Goal: Task Accomplishment & Management: Manage account settings

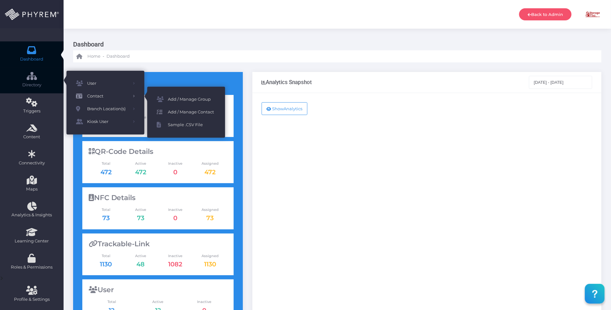
click at [205, 112] on span "Add / Manage Contact" at bounding box center [192, 112] width 48 height 8
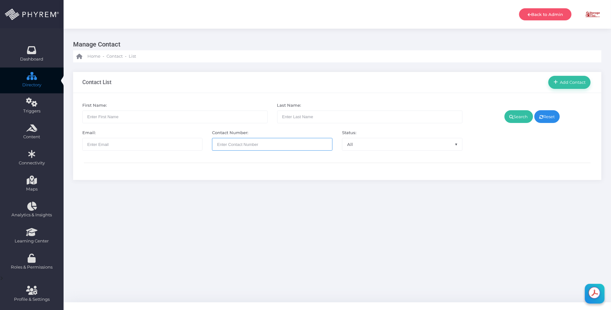
click at [247, 142] on input "text" at bounding box center [272, 144] width 121 height 13
paste input "9032203709"
type input "9032203709"
click at [518, 115] on link "Search" at bounding box center [519, 116] width 29 height 13
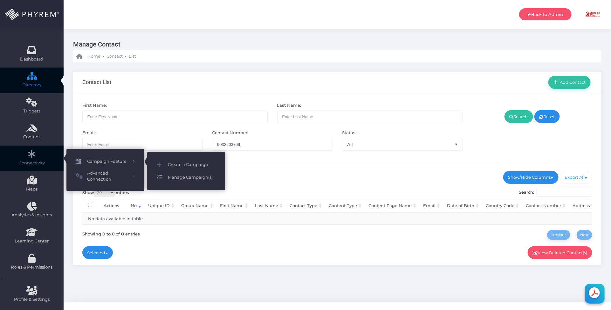
click at [184, 176] on span "Manage Campaign(s)" at bounding box center [192, 177] width 48 height 8
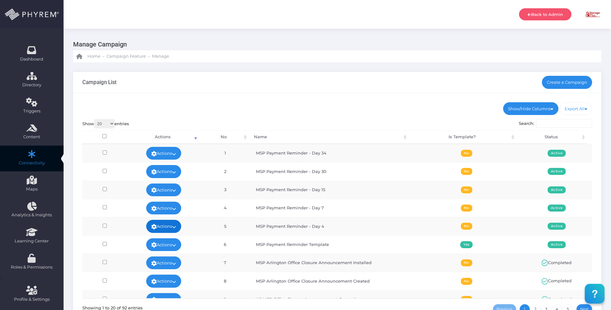
click at [175, 227] on icon at bounding box center [174, 227] width 4 height 0
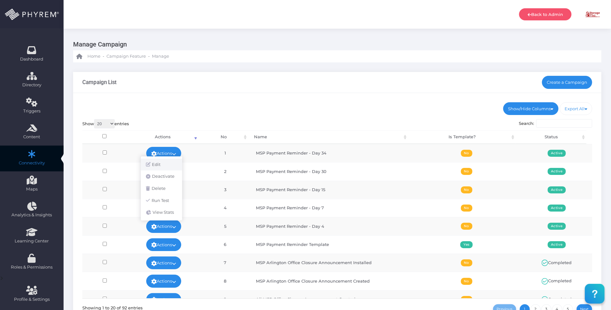
click at [164, 165] on link "Edit" at bounding box center [161, 164] width 41 height 12
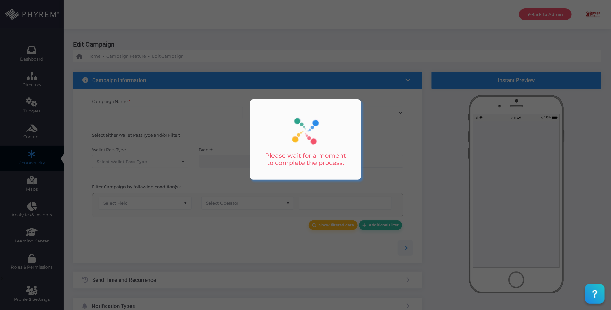
type input "MSP Payment Reminder - Day 4"
select select "15"
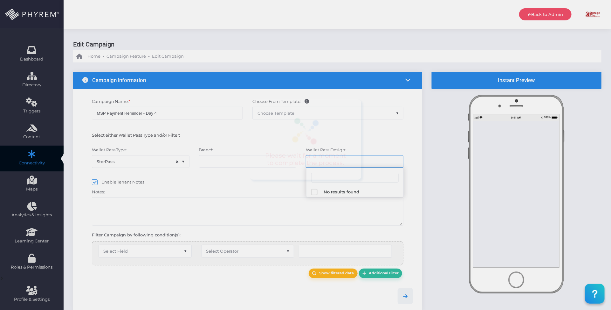
select select "616"
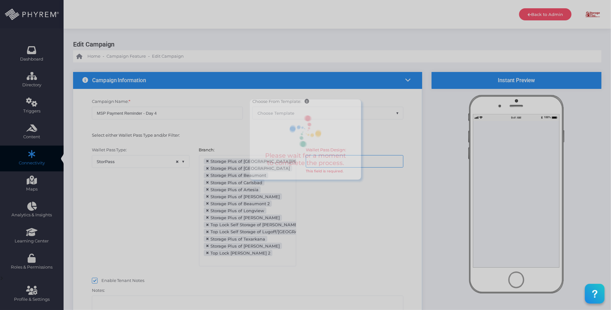
scroll to position [69, 0]
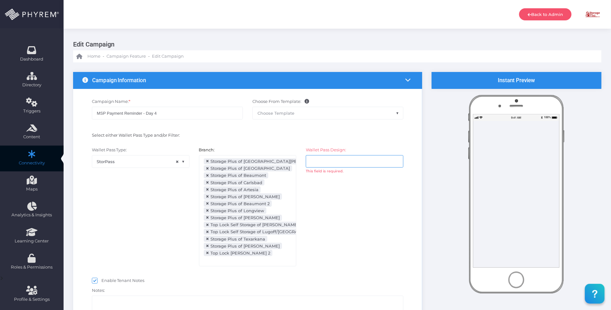
select select "after_x_days"
select select "2112"
select select "dPaidThru"
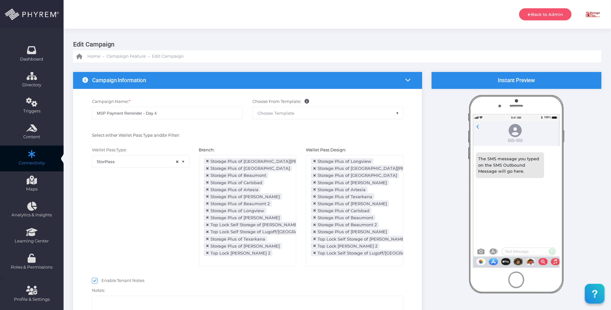
scroll to position [143, 0]
type input "5"
select select "pr_wallet_users.voided"
select select "equals"
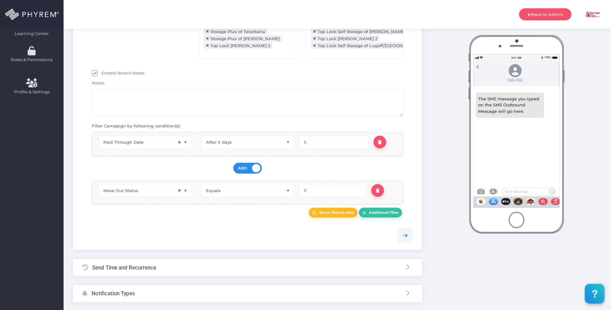
scroll to position [199, 0]
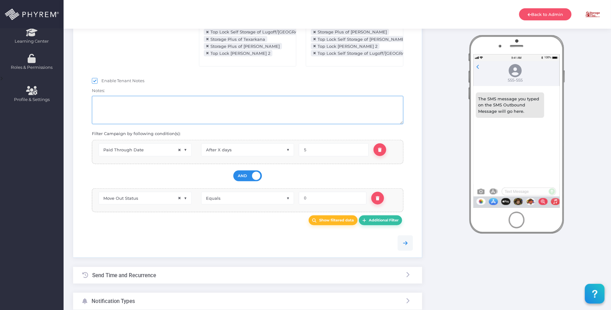
click at [143, 118] on textarea at bounding box center [248, 110] width 312 height 28
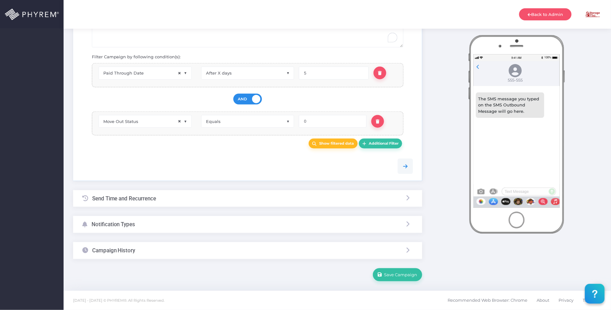
click at [164, 253] on div "Campaign History" at bounding box center [247, 250] width 349 height 17
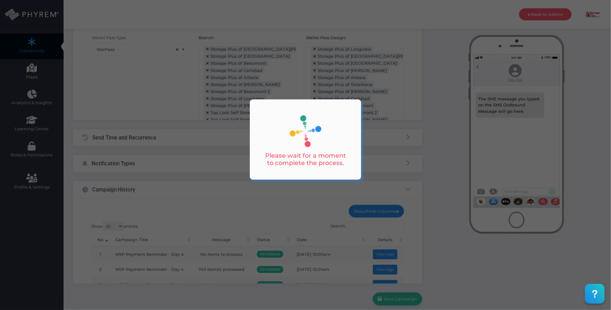
scroll to position [93, 0]
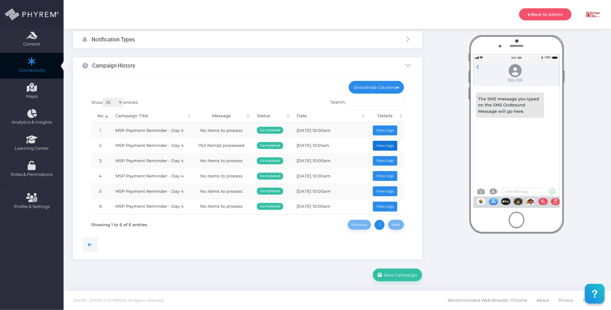
click at [380, 142] on button "View logs" at bounding box center [385, 146] width 25 height 10
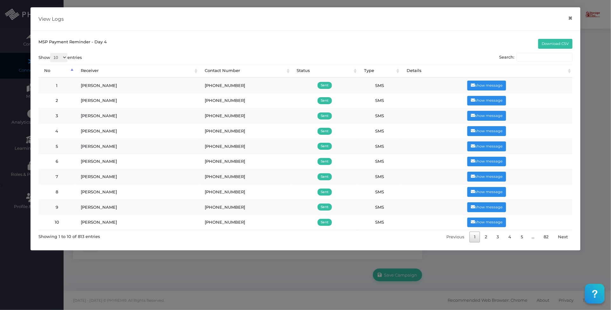
click at [530, 56] on input "Search:" at bounding box center [545, 57] width 56 height 9
paste input "9032203709"
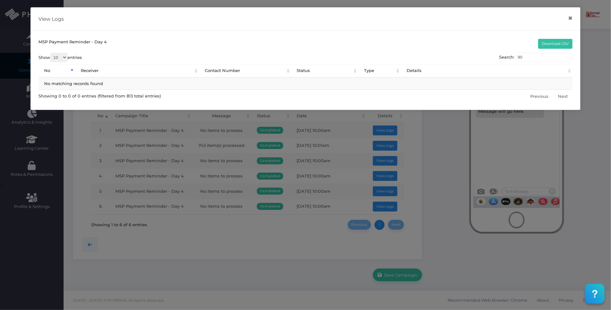
type input "9"
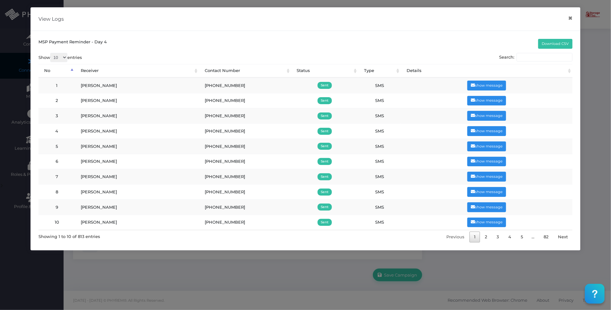
paste input "9032203709"
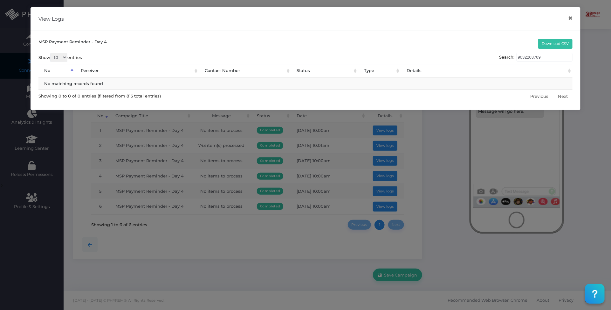
click at [521, 56] on input "9032203709" at bounding box center [545, 57] width 56 height 9
type input "+"
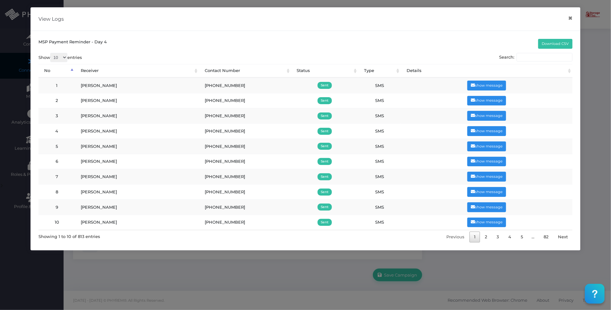
paste input "9032203709"
type input "9032203709"
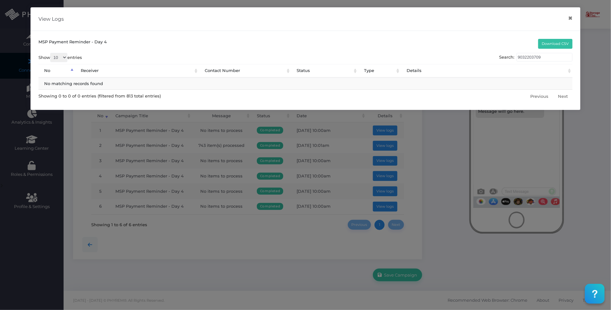
drag, startPoint x: 554, startPoint y: 54, endPoint x: 496, endPoint y: 54, distance: 57.9
click at [496, 54] on div "Show 10 25 50 100 entries Search: 9032203709 No Receiver Contact Number Status …" at bounding box center [305, 77] width 534 height 49
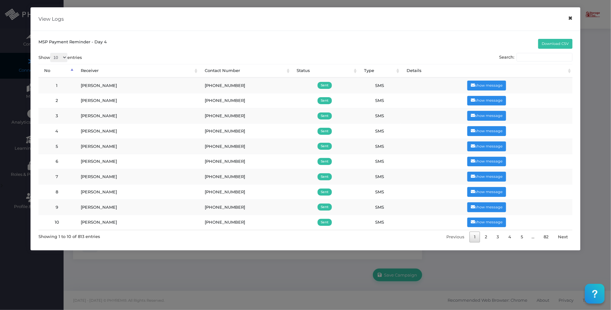
click at [573, 21] on button "×" at bounding box center [571, 18] width 12 height 14
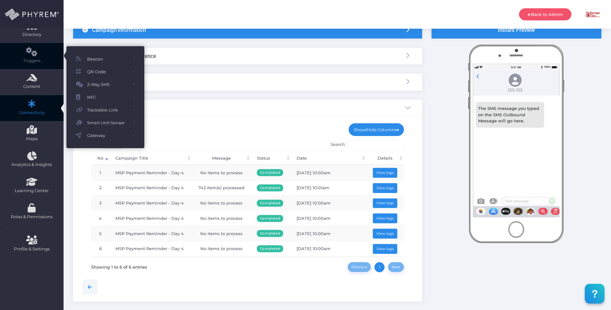
scroll to position [0, 0]
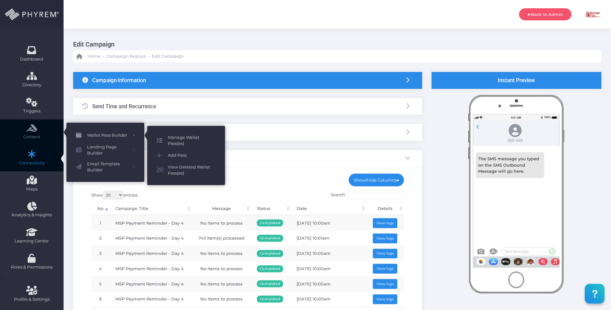
click at [182, 137] on span "Manage Wallet Pass(es)" at bounding box center [192, 140] width 48 height 12
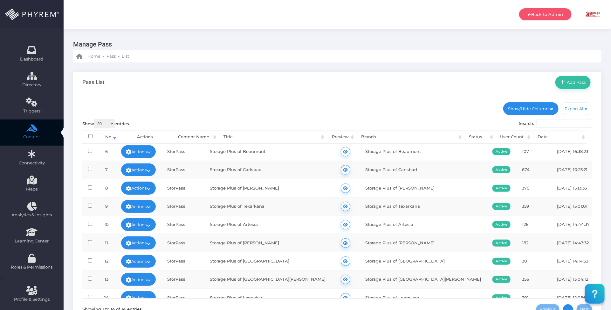
scroll to position [104, 0]
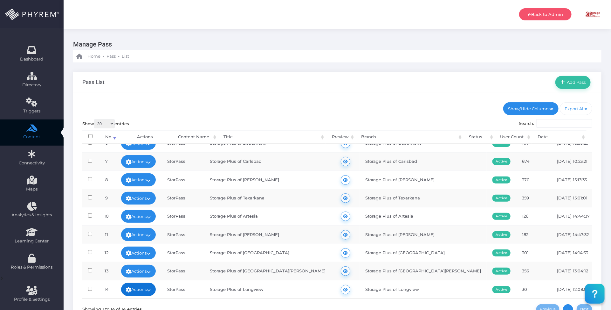
click at [156, 289] on link "Actions" at bounding box center [138, 289] width 35 height 13
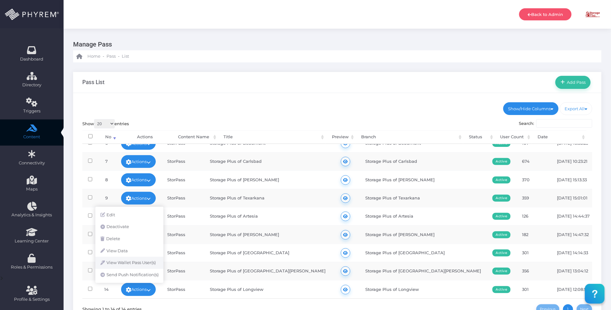
click at [145, 261] on link "View Wallet Pass User(s)" at bounding box center [129, 262] width 68 height 12
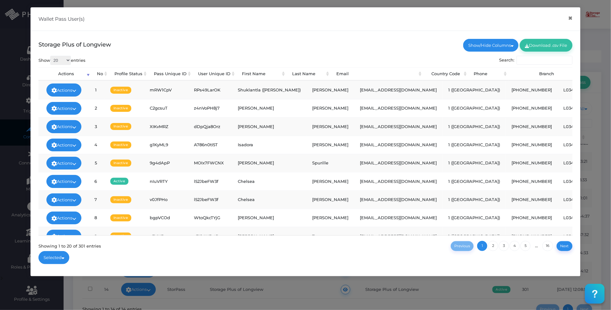
scroll to position [0, 0]
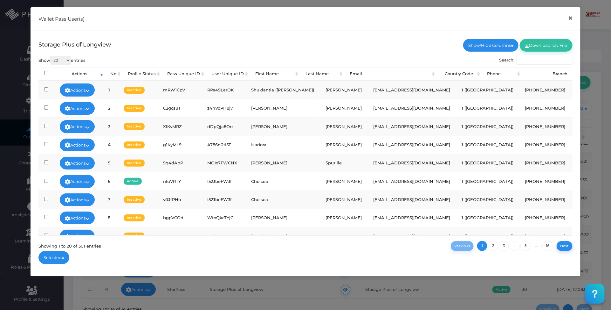
click at [538, 60] on input "Search:" at bounding box center [545, 60] width 56 height 9
paste input "9032203709"
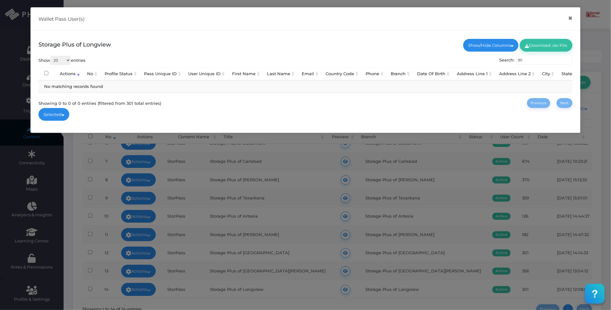
type input "9"
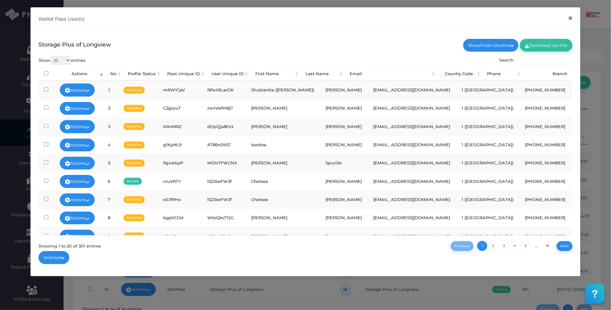
click at [321, 50] on div "Storage Plus of Longview Show/Hide Columns No City" at bounding box center [306, 153] width 550 height 245
click at [552, 61] on input "Search:" at bounding box center [545, 60] width 56 height 9
paste input "903-220-3709"
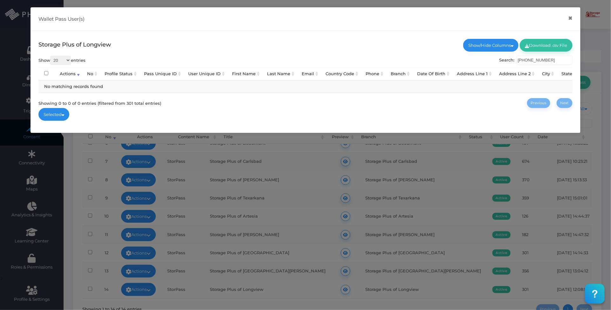
type input "903-220-3709"
click at [570, 18] on button "×" at bounding box center [571, 18] width 12 height 14
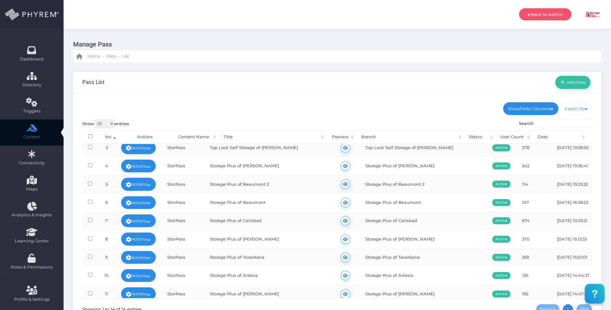
scroll to position [104, 0]
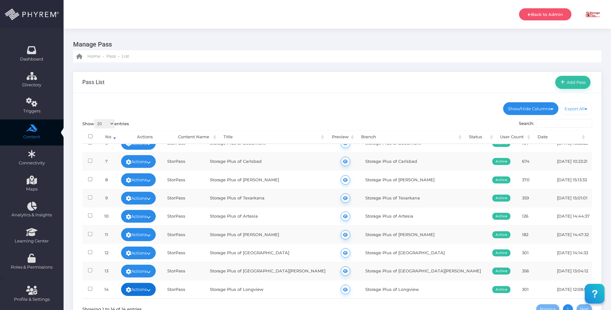
click at [151, 290] on icon at bounding box center [149, 290] width 4 height 0
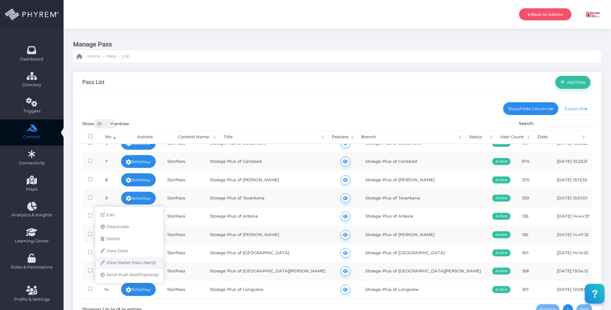
click at [147, 263] on link "View Wallet Pass User(s)" at bounding box center [129, 262] width 68 height 12
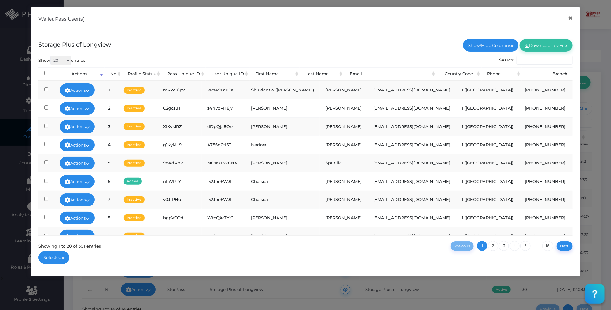
click at [532, 59] on input "Search:" at bounding box center [545, 60] width 56 height 9
paste input "[PERSON_NAME]"
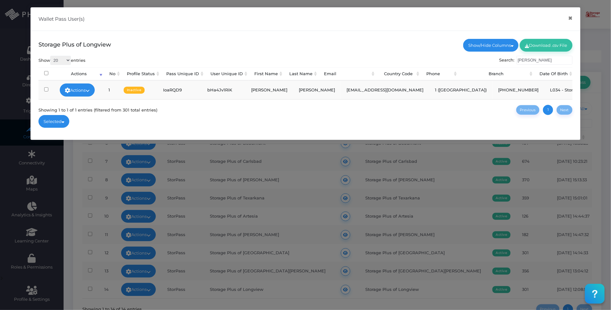
type input "[PERSON_NAME]"
drag, startPoint x: 454, startPoint y: 89, endPoint x: 425, endPoint y: 91, distance: 29.3
click at [493, 91] on td "[PHONE_NUMBER]" at bounding box center [519, 89] width 52 height 18
copy td "[PHONE_NUMBER]"
click at [568, 19] on button "×" at bounding box center [571, 18] width 12 height 14
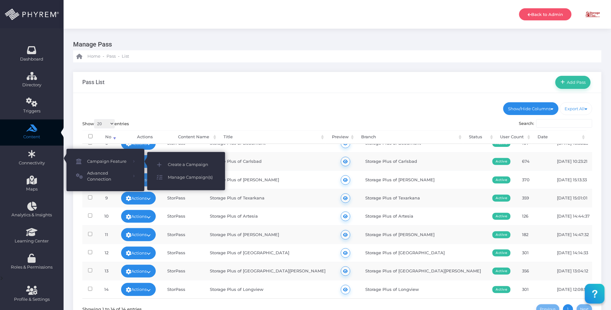
click at [181, 176] on span "Manage Campaign(s)" at bounding box center [192, 177] width 48 height 8
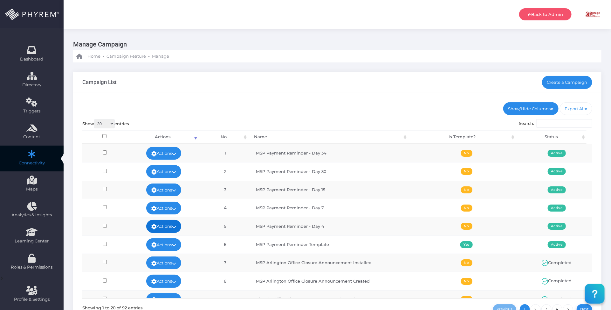
click at [172, 226] on link "Actions" at bounding box center [163, 226] width 35 height 13
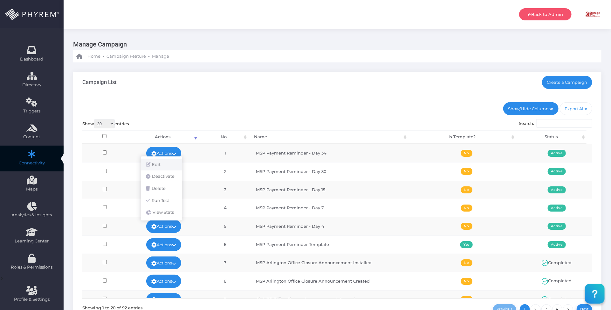
click at [164, 164] on link "Edit" at bounding box center [161, 164] width 41 height 12
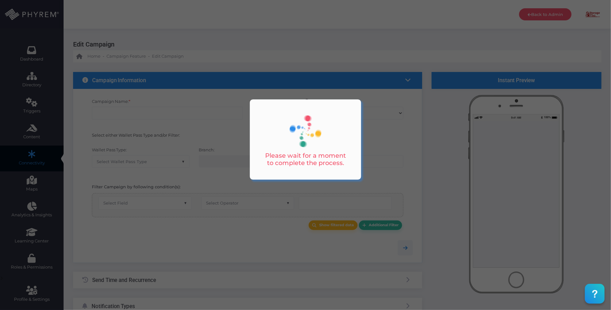
type input "MSP Payment Reminder - Day 4"
select select "15"
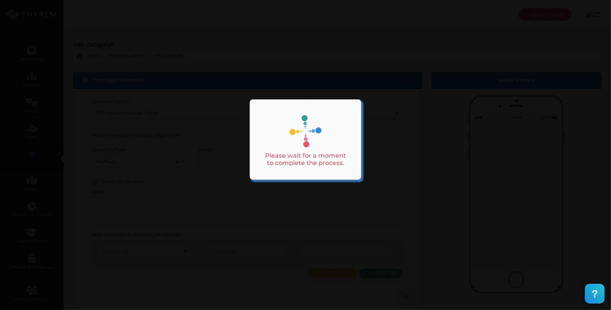
select select "616"
select select "after_x_days"
select select "2112"
select select "dPaidThru"
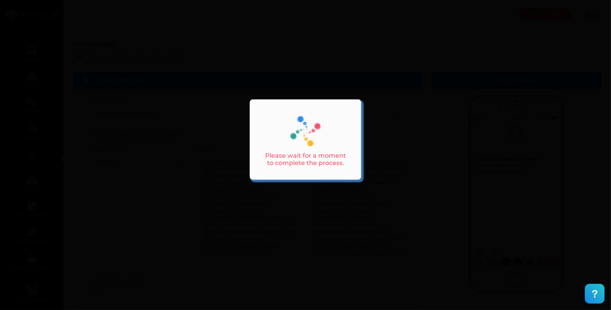
type input "5"
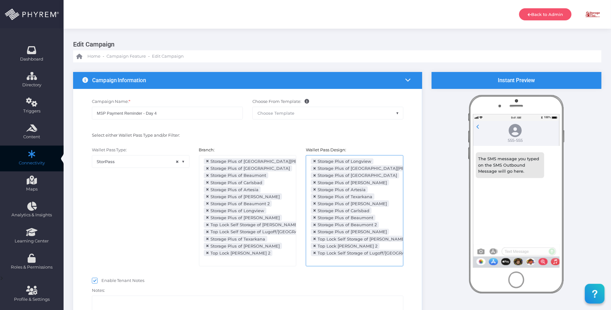
scroll to position [143, 0]
select select "pr_wallet_users.voided"
select select "equals"
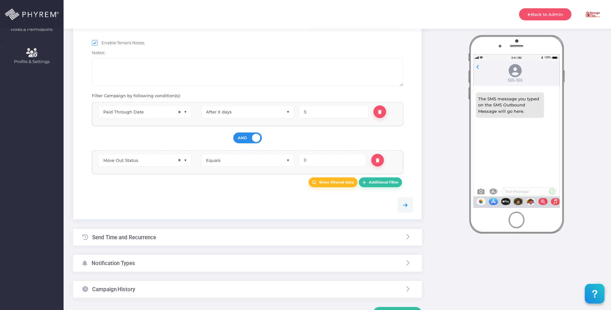
scroll to position [279, 0]
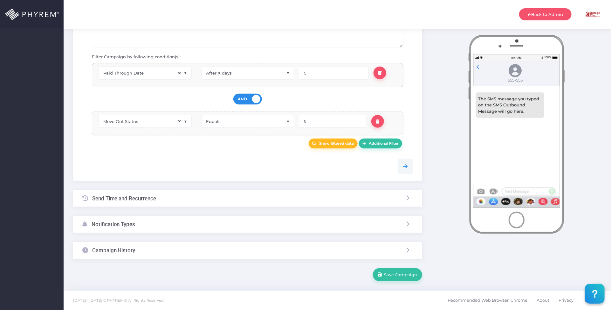
click at [190, 257] on div "Campaign History" at bounding box center [247, 250] width 349 height 17
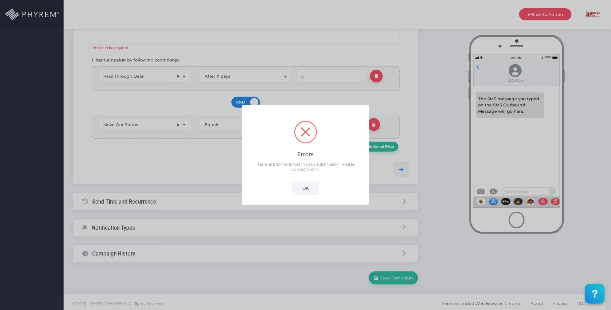
click at [304, 191] on button "OK" at bounding box center [306, 187] width 26 height 13
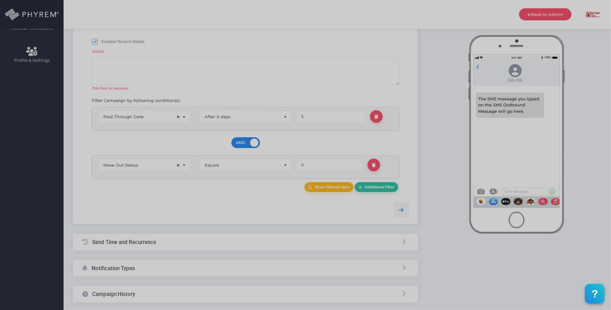
scroll to position [212, 0]
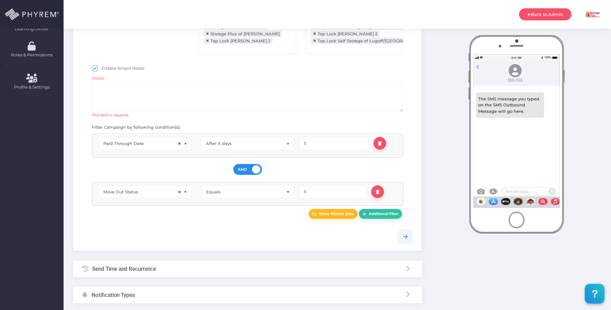
click at [205, 115] on div "Notes: This field is required." at bounding box center [248, 95] width 322 height 45
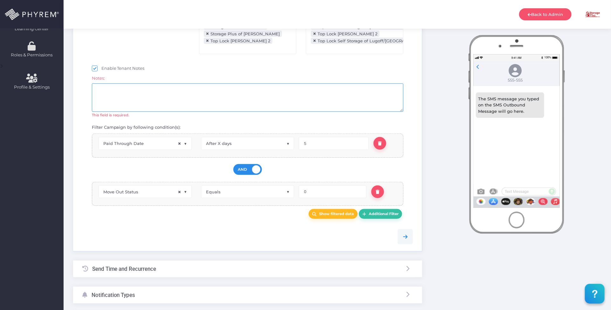
click at [208, 104] on textarea at bounding box center [248, 97] width 312 height 28
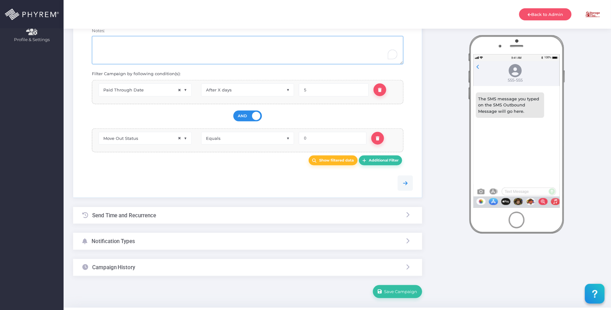
scroll to position [279, 0]
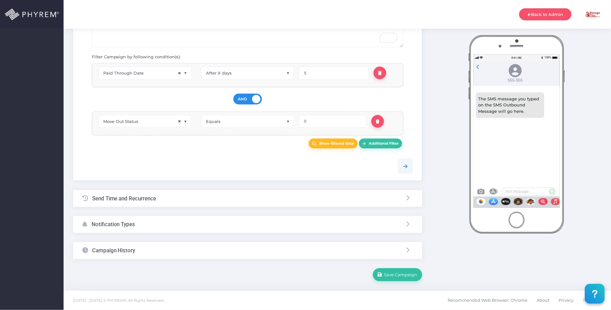
click at [171, 254] on div "Campaign History" at bounding box center [247, 250] width 349 height 17
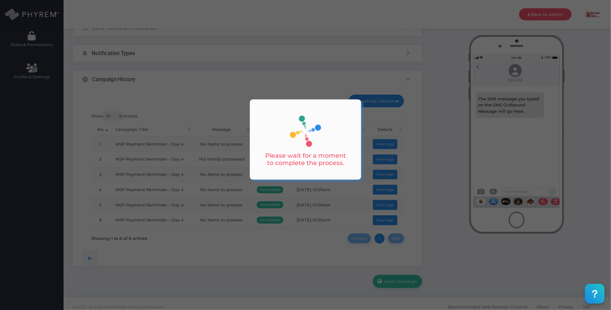
scroll to position [93, 0]
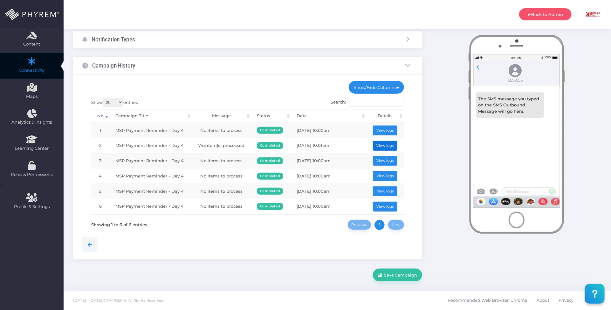
click at [381, 141] on button "View logs" at bounding box center [385, 146] width 25 height 10
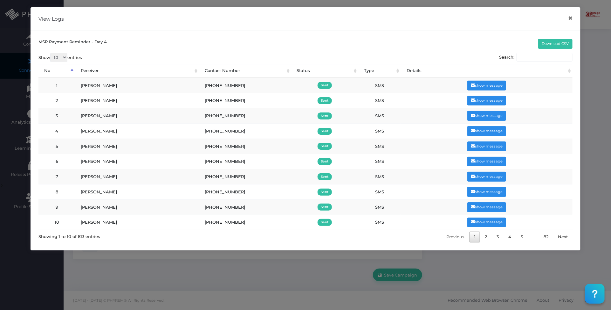
click at [532, 60] on input "Search:" at bounding box center [545, 57] width 56 height 9
paste input "[PHONE_NUMBER]"
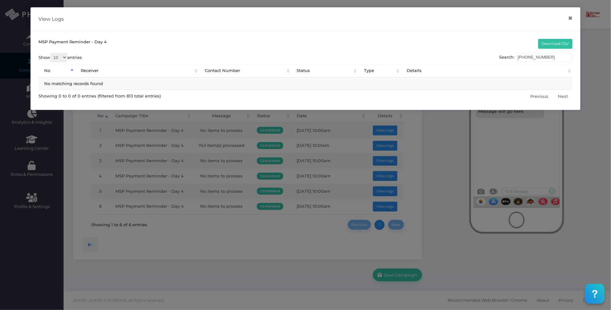
click at [530, 58] on input "[PHONE_NUMBER]" at bounding box center [545, 57] width 56 height 9
click at [538, 58] on input "903431-7529" at bounding box center [545, 57] width 56 height 9
click at [536, 58] on input "903431-7529" at bounding box center [545, 57] width 56 height 9
click at [523, 58] on input "9034317529" at bounding box center [545, 57] width 56 height 9
click at [521, 58] on input "9034317529" at bounding box center [545, 57] width 56 height 9
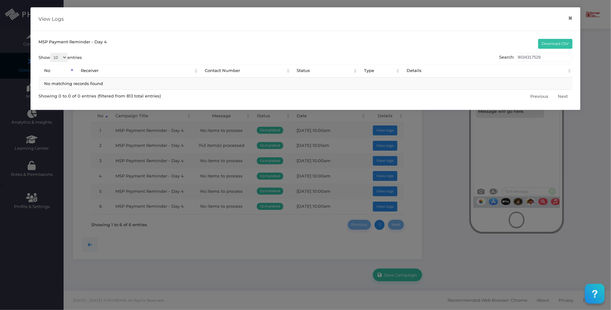
drag, startPoint x: 552, startPoint y: 58, endPoint x: 500, endPoint y: 60, distance: 51.6
click at [501, 60] on div "Show 10 25 50 100 entries Search: 9034317529 No Receiver Contact Number Status …" at bounding box center [305, 77] width 534 height 49
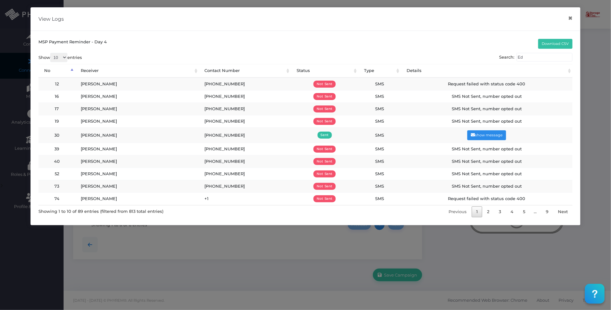
type input "E"
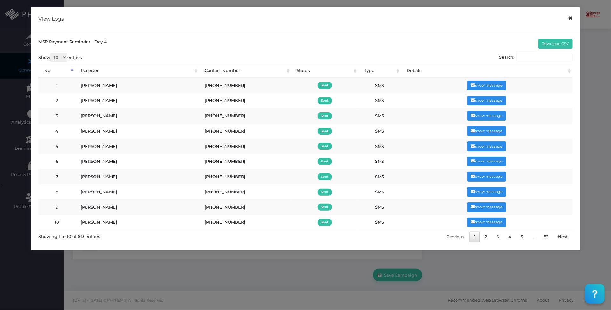
click at [572, 17] on button "×" at bounding box center [571, 18] width 12 height 14
